Goal: Information Seeking & Learning: Find contact information

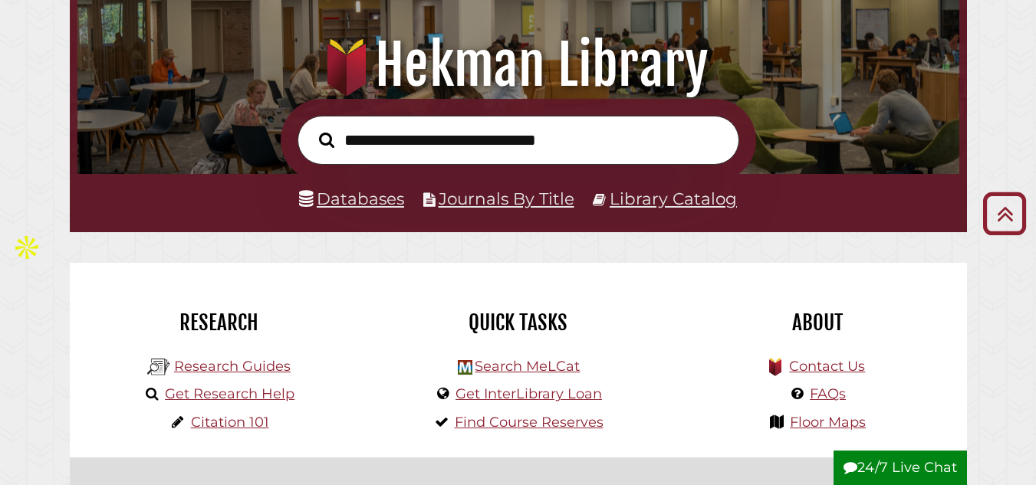
scroll to position [153, 0]
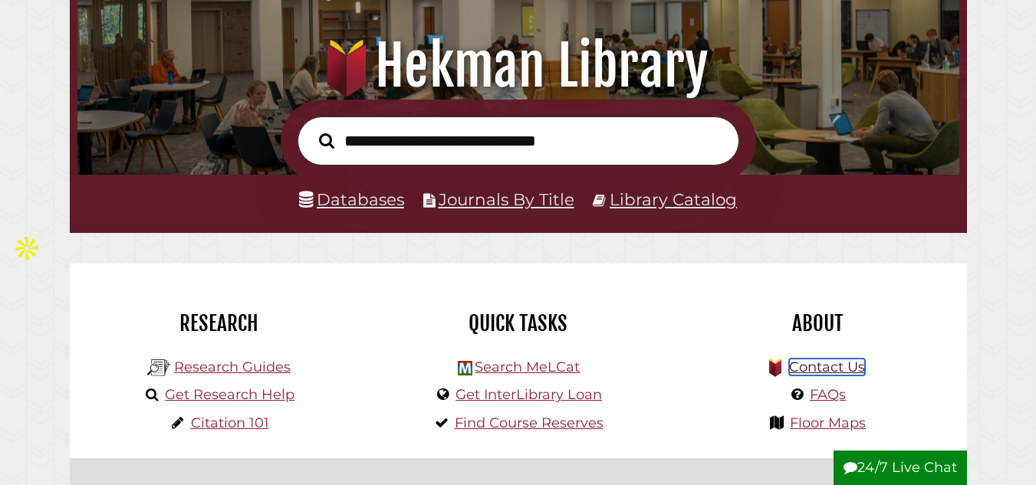
click at [848, 359] on link "Contact Us" at bounding box center [827, 367] width 76 height 17
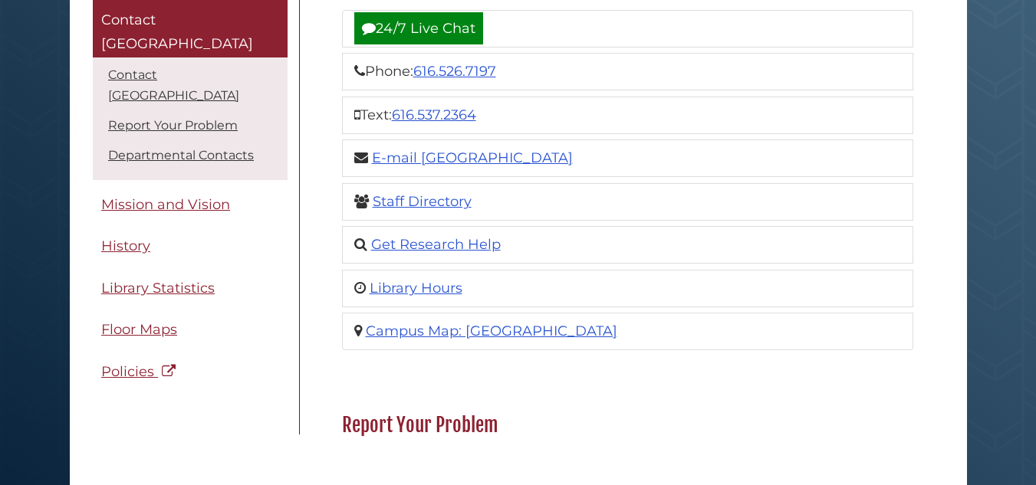
scroll to position [278, 0]
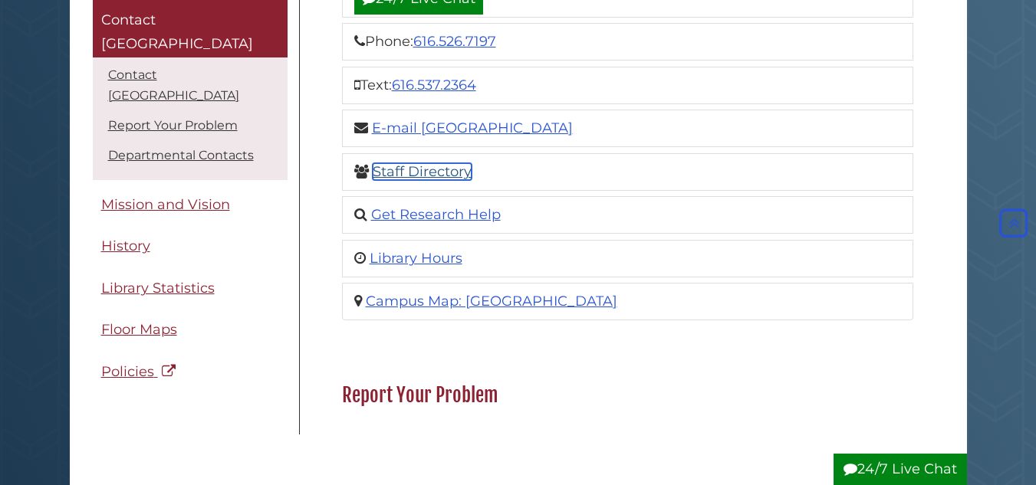
click at [394, 172] on link "Staff Directory" at bounding box center [422, 171] width 99 height 17
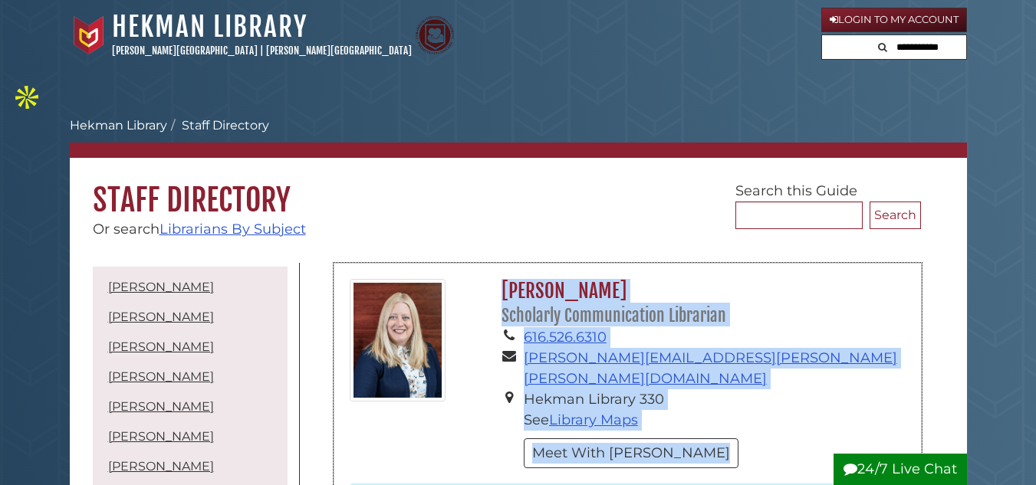
drag, startPoint x: 741, startPoint y: 281, endPoint x: 494, endPoint y: 239, distance: 250.4
copy div "Lore Ipsumd Sitame Consectet Adipiscingeli Seddoeius 827.342.4872 temp.incidi@u…"
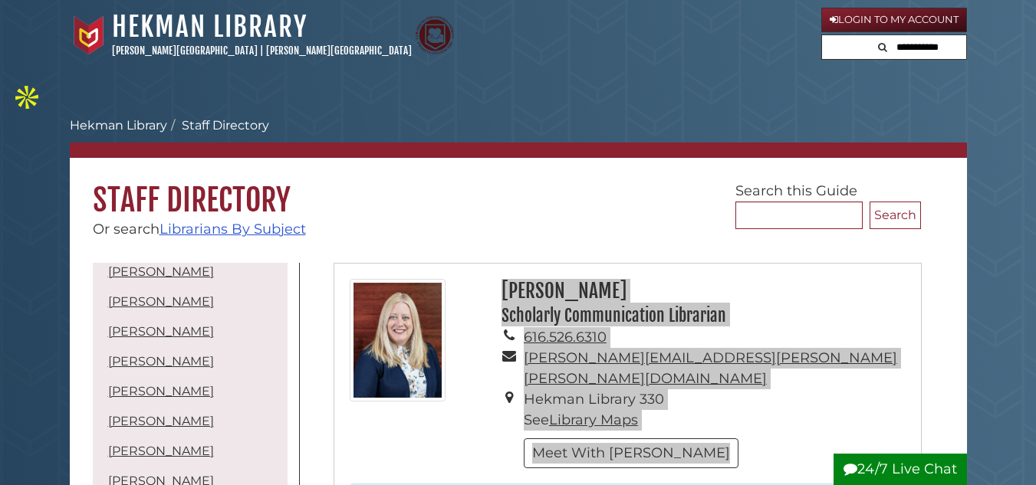
scroll to position [118, 0]
